Goal: Information Seeking & Learning: Understand process/instructions

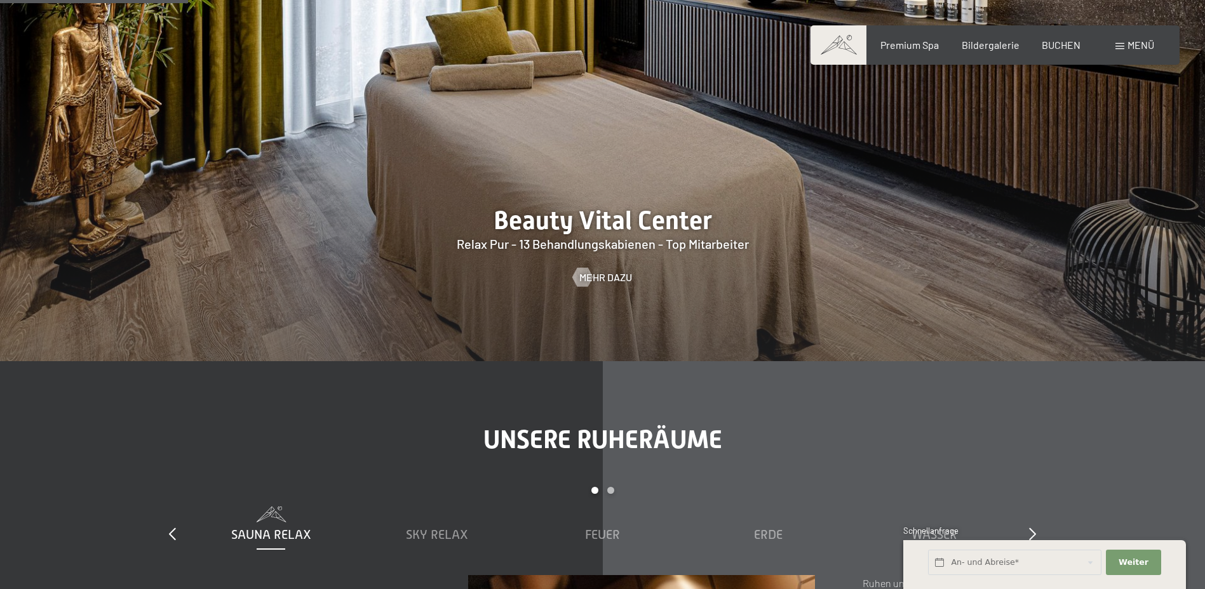
scroll to position [1461, 0]
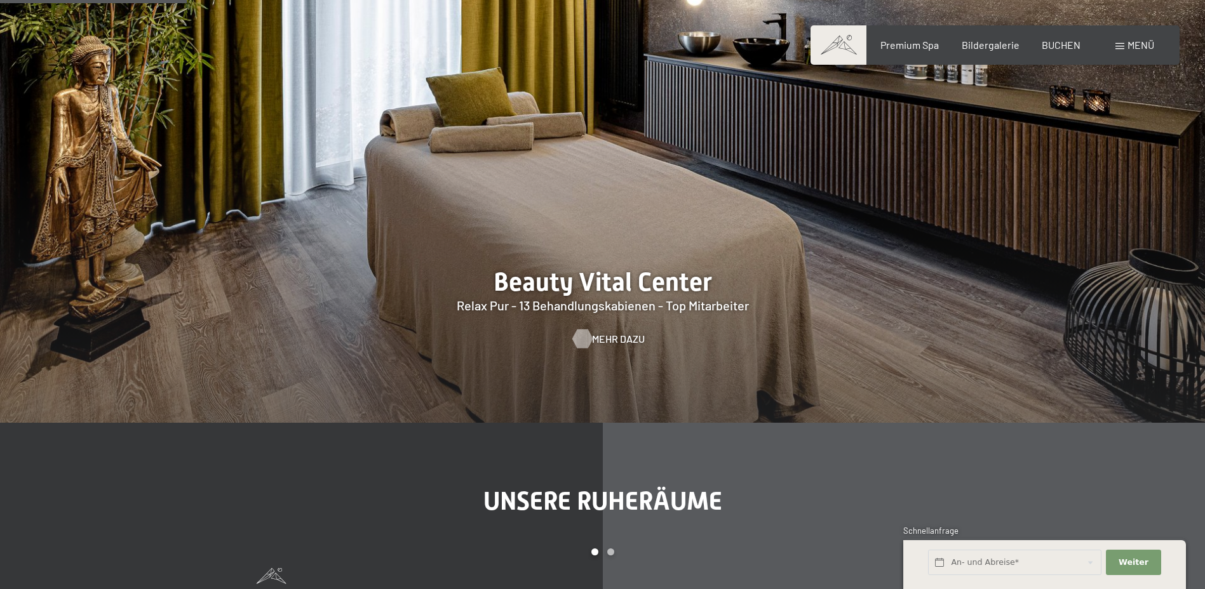
click at [600, 337] on span "Mehr dazu" at bounding box center [618, 339] width 53 height 14
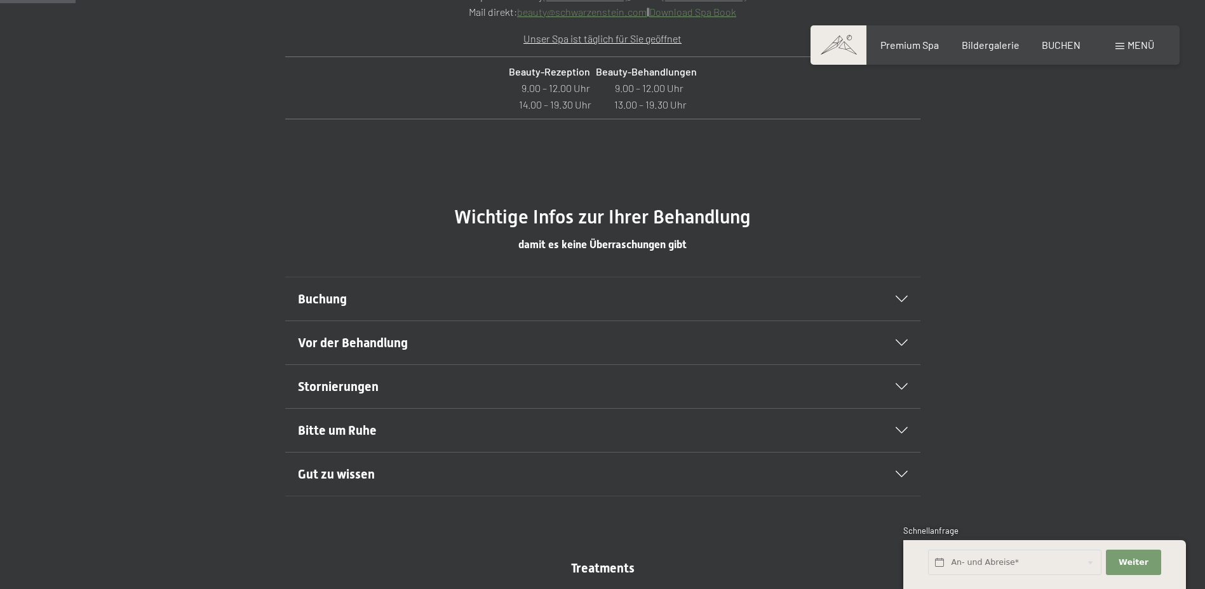
scroll to position [635, 0]
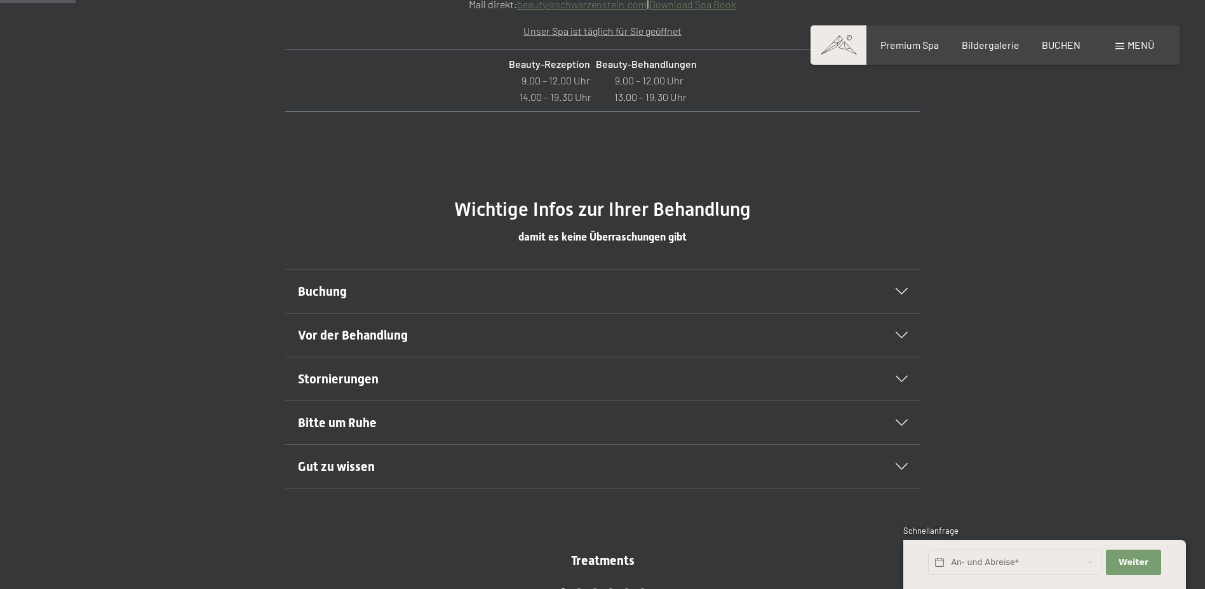
click at [897, 295] on div "Buchung" at bounding box center [603, 291] width 610 height 43
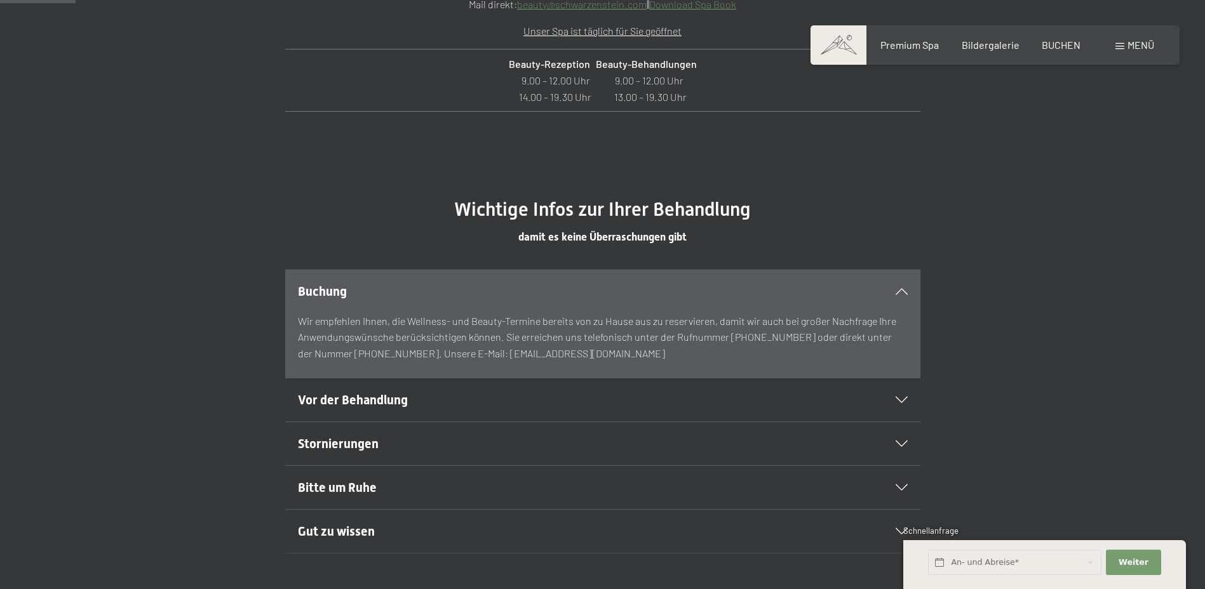
click at [869, 398] on div "Vor der Behandlung" at bounding box center [603, 400] width 610 height 43
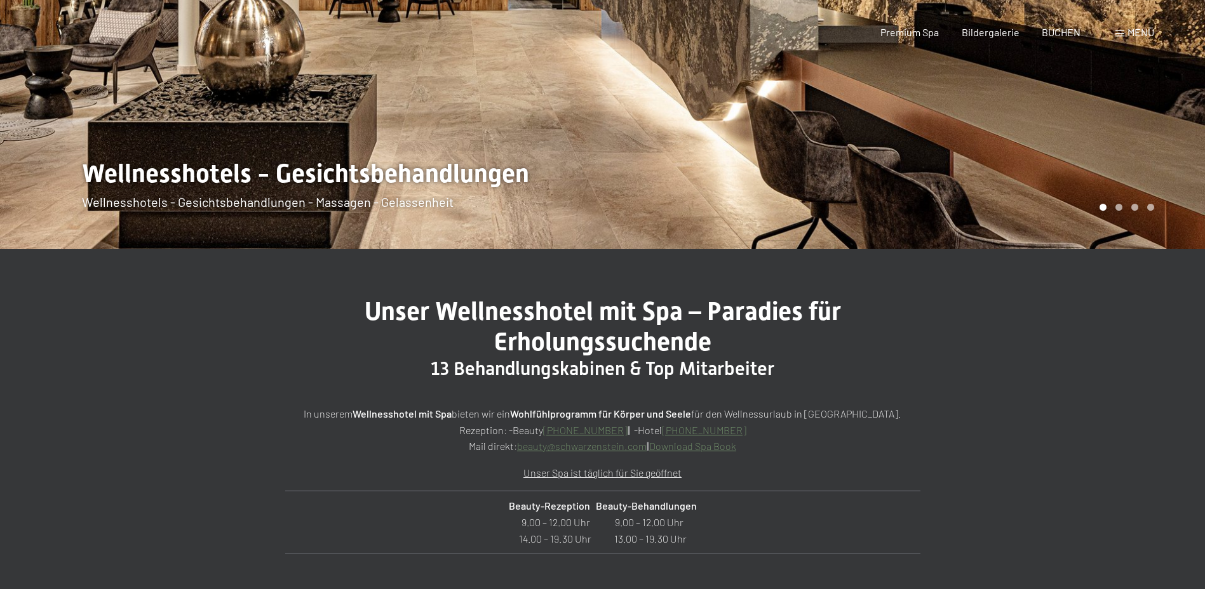
scroll to position [0, 0]
